Goal: Information Seeking & Learning: Compare options

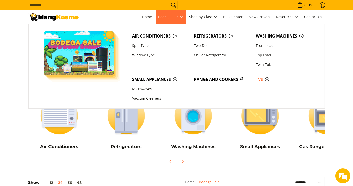
click at [261, 79] on span "TVs" at bounding box center [284, 79] width 57 height 6
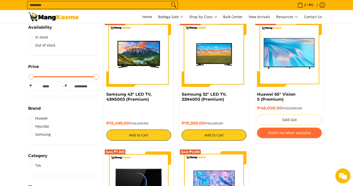
scroll to position [84, 0]
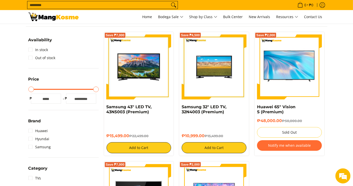
drag, startPoint x: 130, startPoint y: 135, endPoint x: 106, endPoint y: 106, distance: 37.9
click at [106, 106] on div "Save ₱7,000 Samsung 43" LED TV, 43N5003 (Premium) ₱15,499.00 ₱22,499.00 Add to …" at bounding box center [139, 94] width 70 height 124
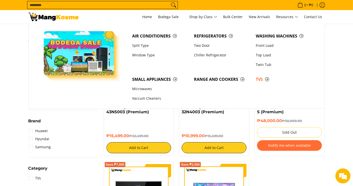
click at [164, 10] on form "Search..." at bounding box center [102, 5] width 151 height 10
click at [161, 6] on input "Search..." at bounding box center [98, 5] width 142 height 8
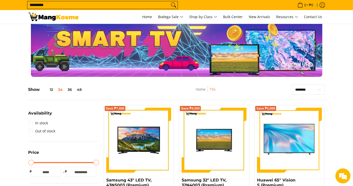
scroll to position [0, 0]
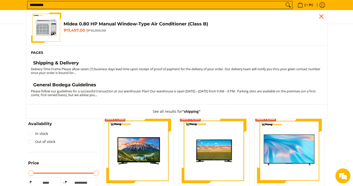
type input "********"
click at [71, 61] on h4 "Shipping & Delivery" at bounding box center [56, 63] width 46 height 6
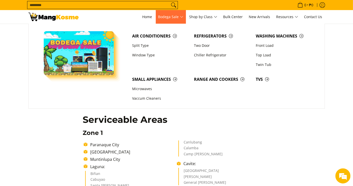
click at [167, 16] on span "Bodega Sale" at bounding box center [170, 17] width 25 height 6
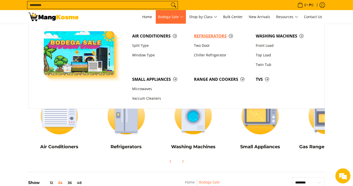
click at [204, 36] on span "Refrigerators" at bounding box center [222, 36] width 57 height 6
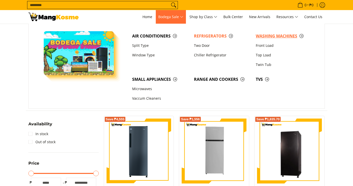
click at [258, 39] on link "Washing Machines" at bounding box center [285, 36] width 62 height 10
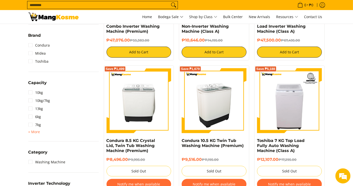
scroll to position [112, 0]
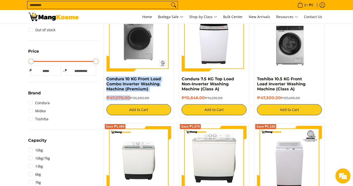
drag, startPoint x: 130, startPoint y: 98, endPoint x: 103, endPoint y: 78, distance: 32.7
click at [103, 78] on div "Save ₱8,307 Condura 10 KG Front Load Combo Inverter Washing Machine (Premium) ₱…" at bounding box center [138, 61] width 75 height 114
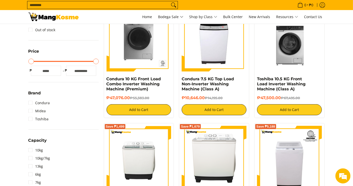
click at [155, 4] on input "Search..." at bounding box center [98, 5] width 142 height 8
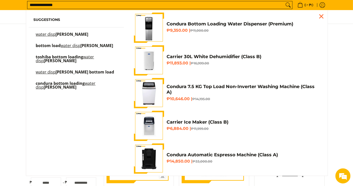
type input "**********"
click at [284, 1] on button "Search" at bounding box center [288, 5] width 8 height 8
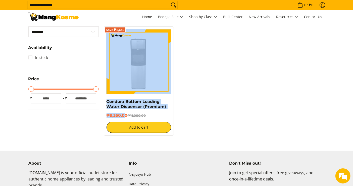
drag, startPoint x: 125, startPoint y: 115, endPoint x: 101, endPoint y: 99, distance: 29.3
click at [101, 99] on div "Skip to Main Content Your search for "water dispneser" found the following: Sor…" at bounding box center [176, 75] width 307 height 131
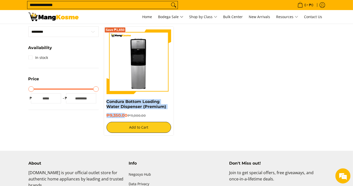
click at [104, 102] on div "Save ₱1,650 Condura Bottom Loading Water Dispenser (Premium) ₱9,350.00 ₱11,000.…" at bounding box center [139, 80] width 70 height 109
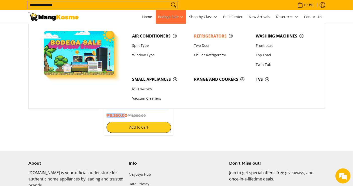
click at [197, 36] on span "Refrigerators" at bounding box center [222, 36] width 57 height 6
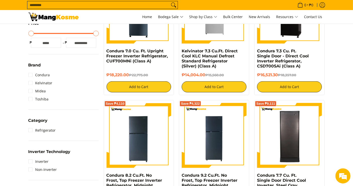
drag, startPoint x: 207, startPoint y: 74, endPoint x: 176, endPoint y: 48, distance: 40.0
copy div "Freezer Inverter Refrigerator, CUF700MNi (Class A) ₱18,220.00 ₱22,775.00 Add to…"
click at [176, 52] on div "Save ₱4,555 Condura 7.0 Cu. Ft. Upright Freezer Inverter Refrigerator, CUF700MN…" at bounding box center [138, 35] width 75 height 119
click at [179, 52] on div "Save ₱1,556 Kelvinator 7.3 Cu.Ft. Direct Cool KLC Manual Defrost Standard Refri…" at bounding box center [214, 35] width 70 height 119
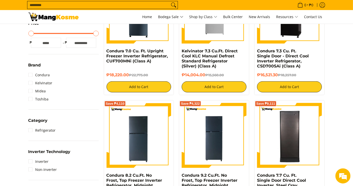
copy div "Kelvinator 7.3 Cu.Ft. Direct Cool KLC Manual Defrost Standard Refrigerator (Sil…"
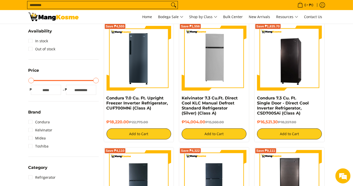
scroll to position [84, 0]
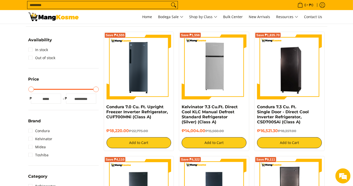
click at [113, 16] on nav "0 Log in Create an Account Search... Home" at bounding box center [204, 17] width 241 height 14
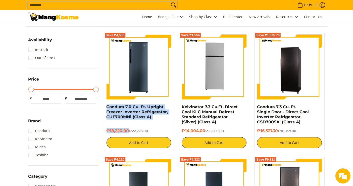
drag, startPoint x: 129, startPoint y: 131, endPoint x: 104, endPoint y: 108, distance: 34.0
click at [104, 108] on div "Save ₱4,555 Condura 7.0 Cu. Ft. Upright Freezer Inverter Refrigerator, CUF700MN…" at bounding box center [139, 91] width 70 height 119
copy div "Condura 7.0 Cu. Ft. Upright Freezer Inverter Refrigerator, CUF700MNi (Class A) …"
